Goal: Task Accomplishment & Management: Complete application form

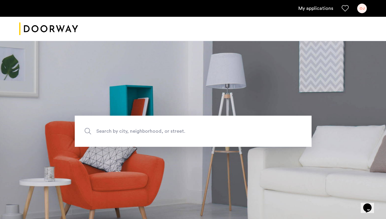
click at [316, 11] on link "My applications" at bounding box center [315, 8] width 35 height 7
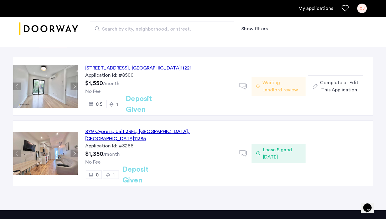
scroll to position [41, 0]
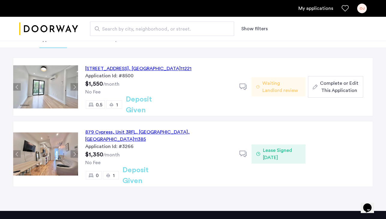
click at [282, 152] on span "Lease Signed [DATE]" at bounding box center [282, 154] width 38 height 14
click at [333, 91] on span "Complete or Edit This Application" at bounding box center [339, 87] width 38 height 14
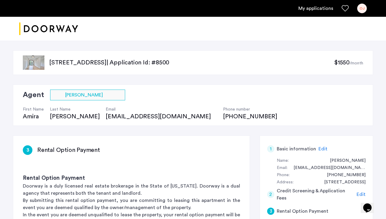
click at [342, 62] on span "$1550" at bounding box center [342, 63] width 16 height 6
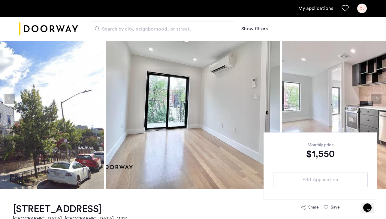
scroll to position [31, 0]
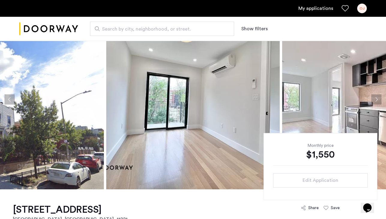
click at [376, 98] on button "Next apartment" at bounding box center [376, 100] width 10 height 10
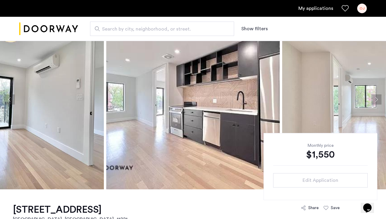
click at [376, 98] on button "Next apartment" at bounding box center [376, 100] width 10 height 10
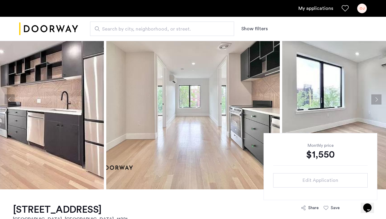
click at [376, 98] on button "Next apartment" at bounding box center [376, 100] width 10 height 10
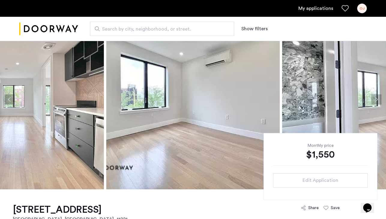
click at [376, 98] on button "Next apartment" at bounding box center [376, 100] width 10 height 10
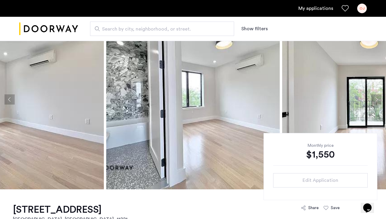
click at [376, 98] on button "Next apartment" at bounding box center [376, 100] width 10 height 10
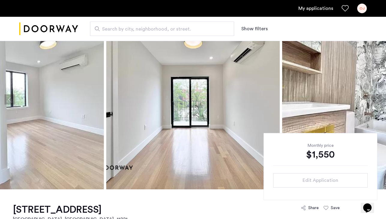
click at [375, 98] on button "Next apartment" at bounding box center [376, 100] width 10 height 10
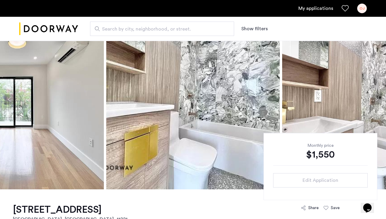
click at [375, 98] on button "Next apartment" at bounding box center [376, 100] width 10 height 10
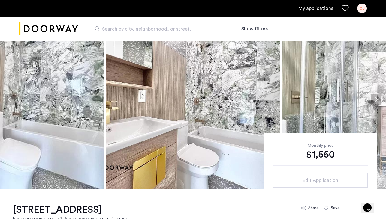
click at [375, 98] on button "Next apartment" at bounding box center [376, 100] width 10 height 10
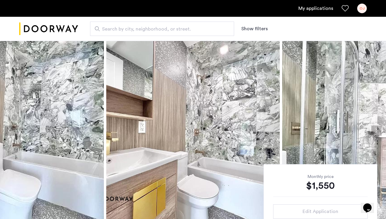
scroll to position [0, 0]
click at [359, 5] on div "OJ" at bounding box center [362, 9] width 10 height 10
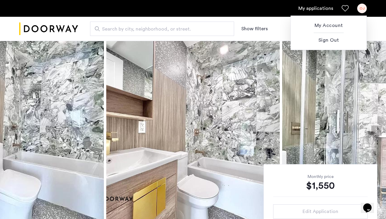
scroll to position [109, 0]
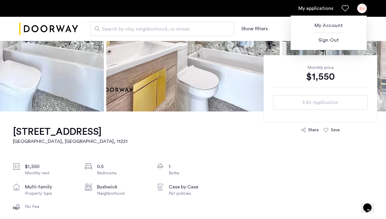
click at [304, 103] on div at bounding box center [193, 109] width 386 height 219
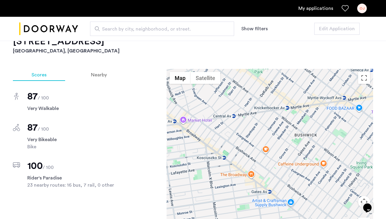
scroll to position [270, 0]
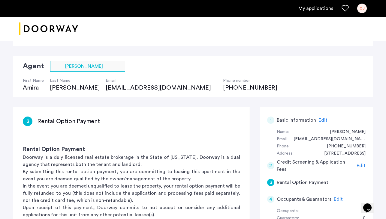
scroll to position [47, 0]
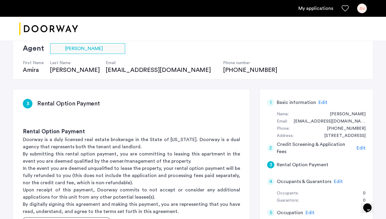
click at [361, 147] on span "Edit" at bounding box center [361, 148] width 9 height 5
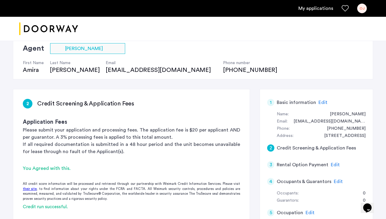
click at [332, 164] on span "Edit" at bounding box center [335, 165] width 9 height 5
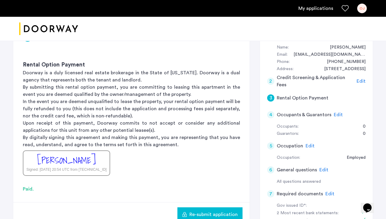
scroll to position [138, 0]
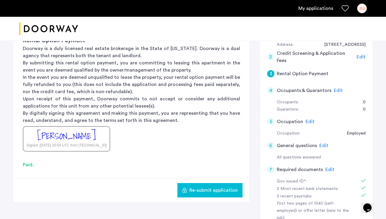
click at [209, 191] on span "Re-submit application" at bounding box center [213, 190] width 48 height 7
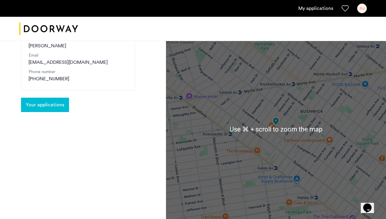
scroll to position [86, 0]
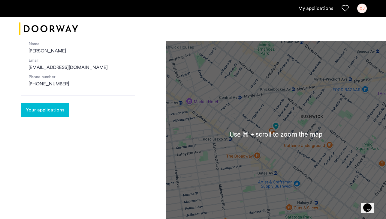
click at [54, 111] on span "Your applications" at bounding box center [45, 110] width 38 height 7
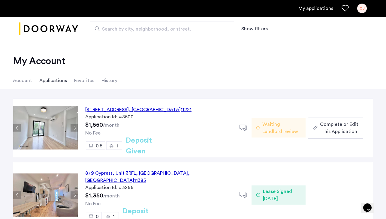
click at [332, 130] on span "Complete or Edit This Application" at bounding box center [339, 128] width 38 height 14
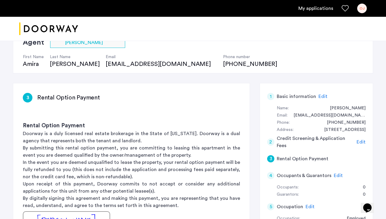
scroll to position [262, 0]
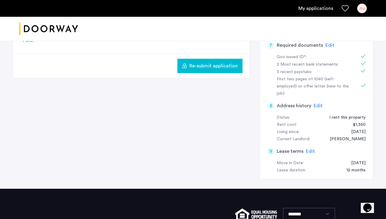
click at [310, 149] on span "Edit" at bounding box center [310, 151] width 9 height 5
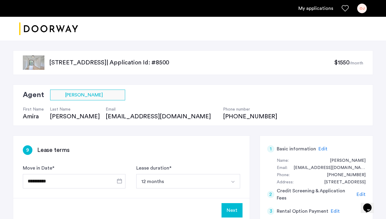
scroll to position [0, 0]
click at [362, 10] on div "OJ" at bounding box center [362, 9] width 10 height 10
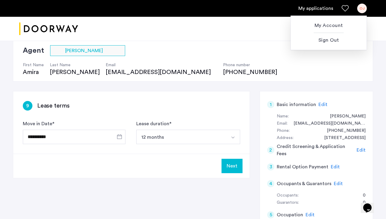
scroll to position [16, 0]
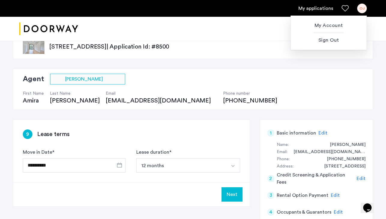
click at [91, 78] on div at bounding box center [193, 109] width 386 height 219
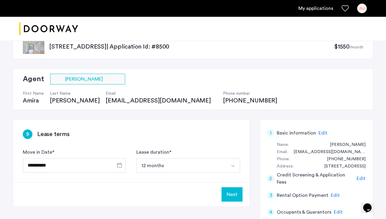
click at [165, 165] on button "12 months" at bounding box center [181, 166] width 90 height 14
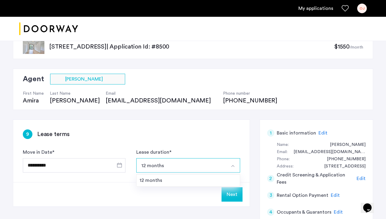
click at [213, 98] on div "Agent Select agent × [PERSON_NAME] First Name [PERSON_NAME] Last Name [PERSON_N…" at bounding box center [193, 89] width 360 height 41
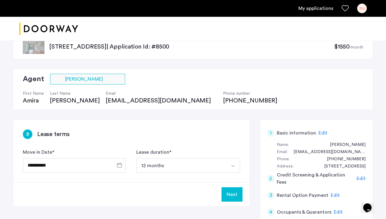
click at [359, 8] on div "OJ" at bounding box center [362, 9] width 10 height 10
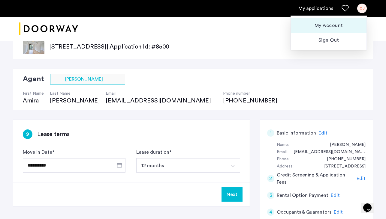
click at [325, 28] on span "My Account" at bounding box center [329, 25] width 66 height 7
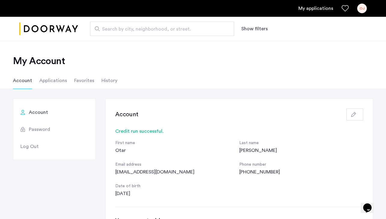
click at [39, 128] on span "Password" at bounding box center [39, 129] width 21 height 7
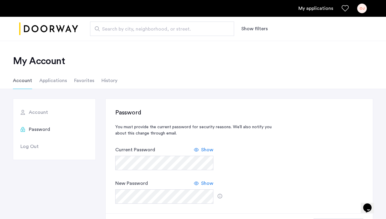
click at [81, 83] on li "Favorites" at bounding box center [84, 80] width 20 height 17
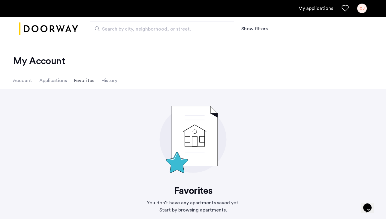
click at [50, 78] on li "Applications" at bounding box center [53, 80] width 28 height 17
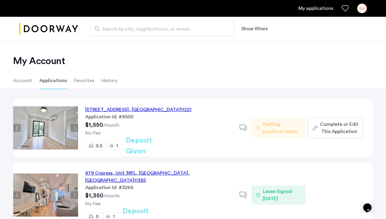
scroll to position [21, 0]
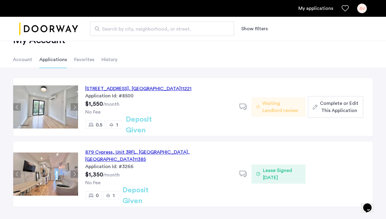
click at [269, 110] on span "Waiting Landlord review" at bounding box center [281, 107] width 38 height 14
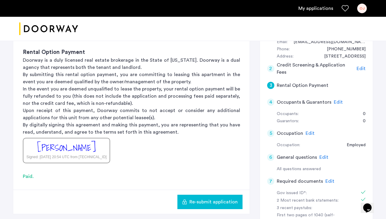
scroll to position [125, 0]
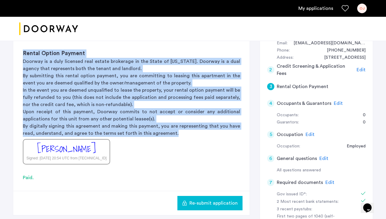
drag, startPoint x: 173, startPoint y: 133, endPoint x: 20, endPoint y: 53, distance: 172.2
click at [20, 53] on div "Rental Option Payment Doorway is a duly licensed real estate brokerage in the S…" at bounding box center [131, 107] width 237 height 135
copy div "Rental Option Payment Doorway is a duly licensed real estate brokerage in the S…"
